Goal: Information Seeking & Learning: Learn about a topic

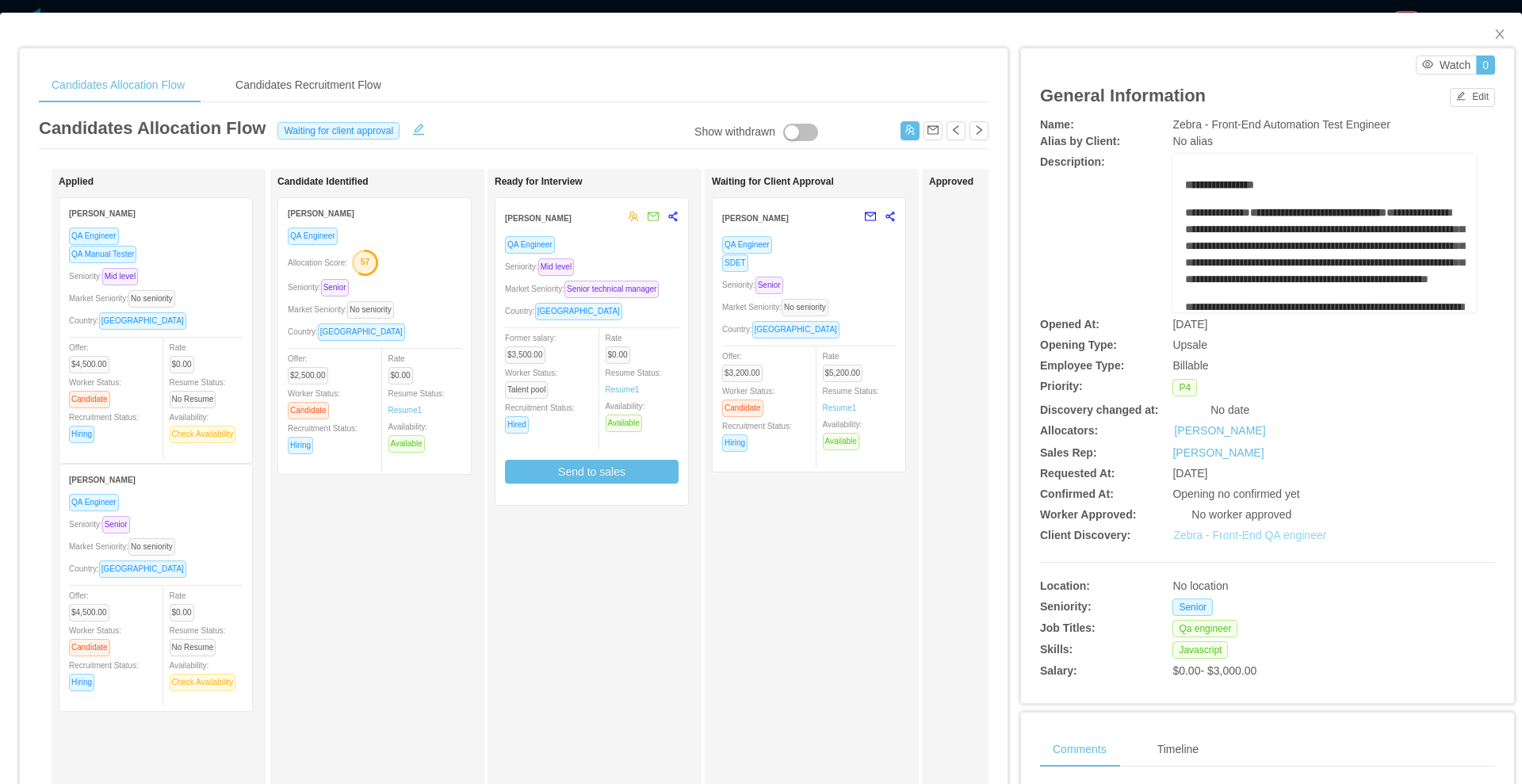
click at [1261, 532] on link "Zebra - Front-End QA engineer" at bounding box center [1249, 535] width 153 height 13
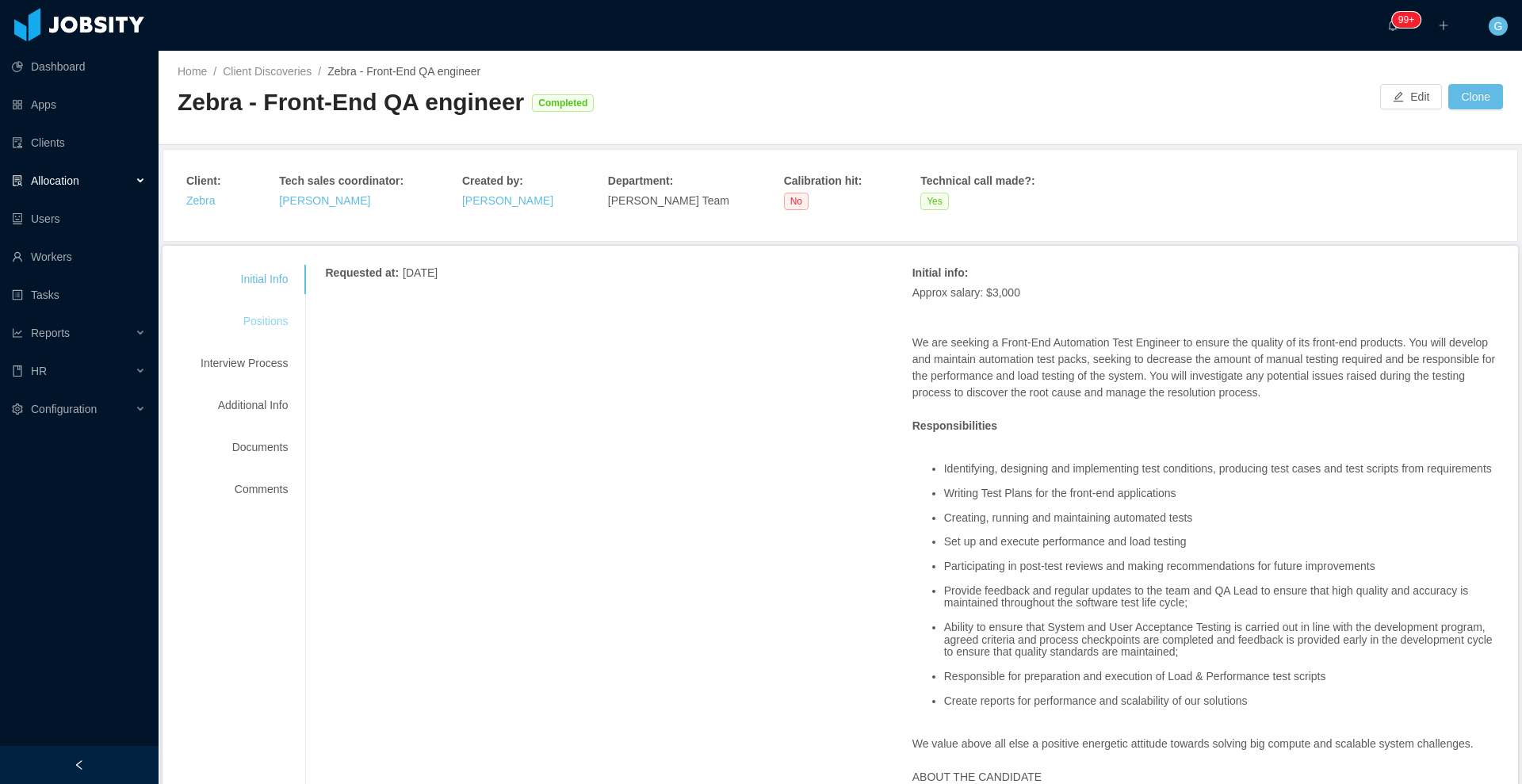
click at [271, 324] on div "Positions" at bounding box center [244, 321] width 125 height 30
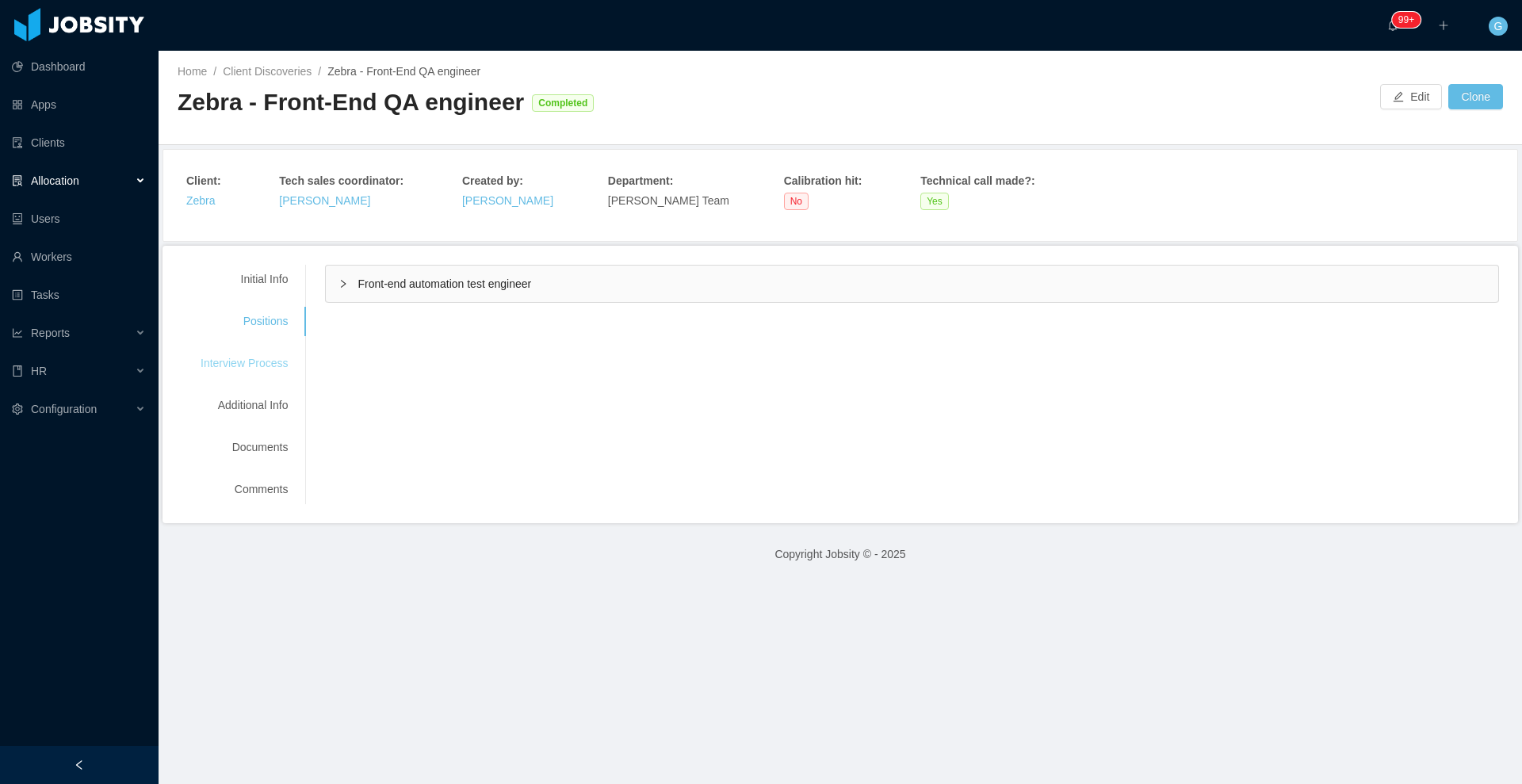
click at [255, 375] on div "Interview Process" at bounding box center [244, 364] width 125 height 30
